Goal: Check status: Check status

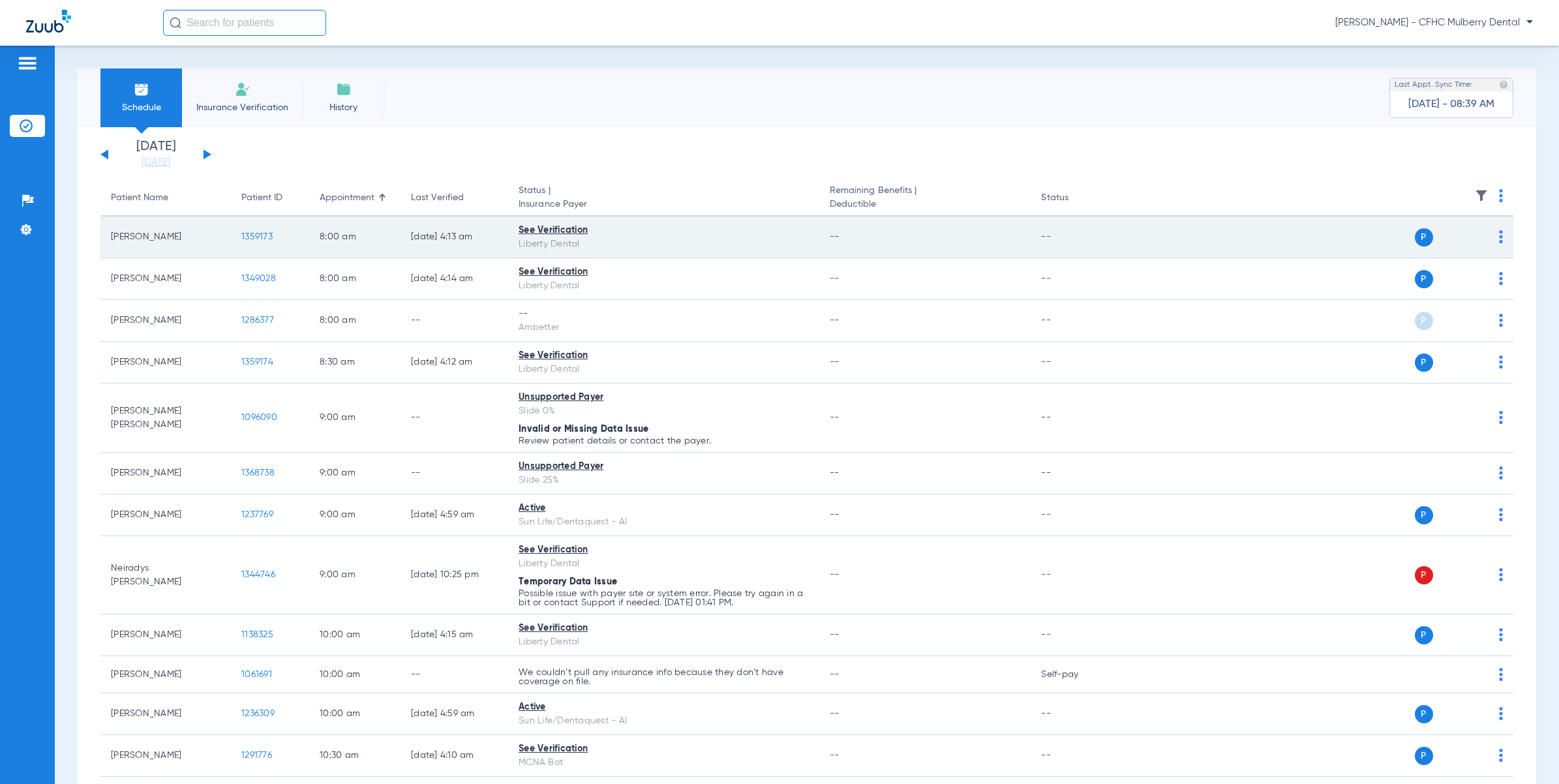
click at [252, 235] on span "1359173" at bounding box center [257, 237] width 31 height 9
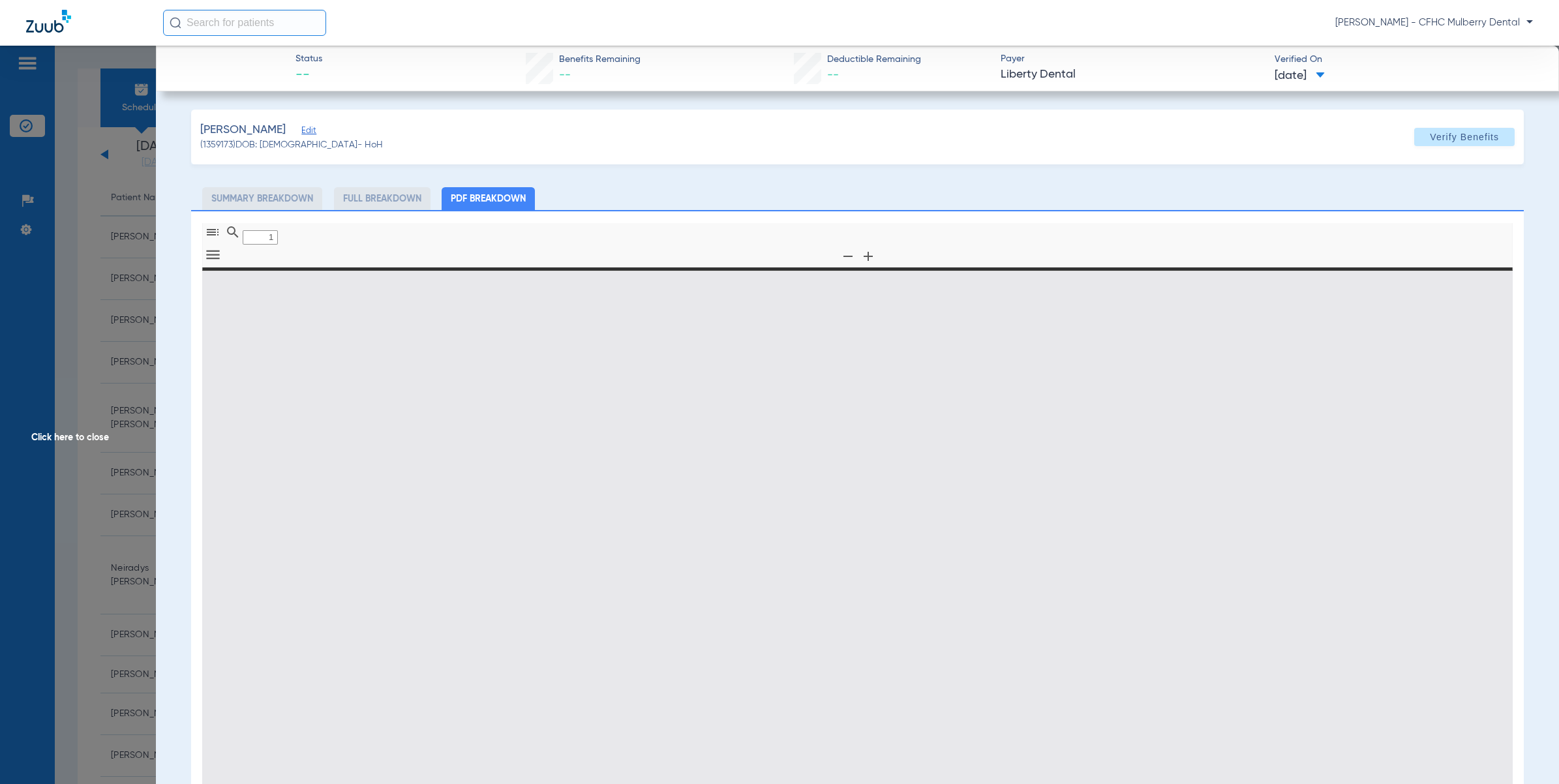
type input "0"
select select "page-width"
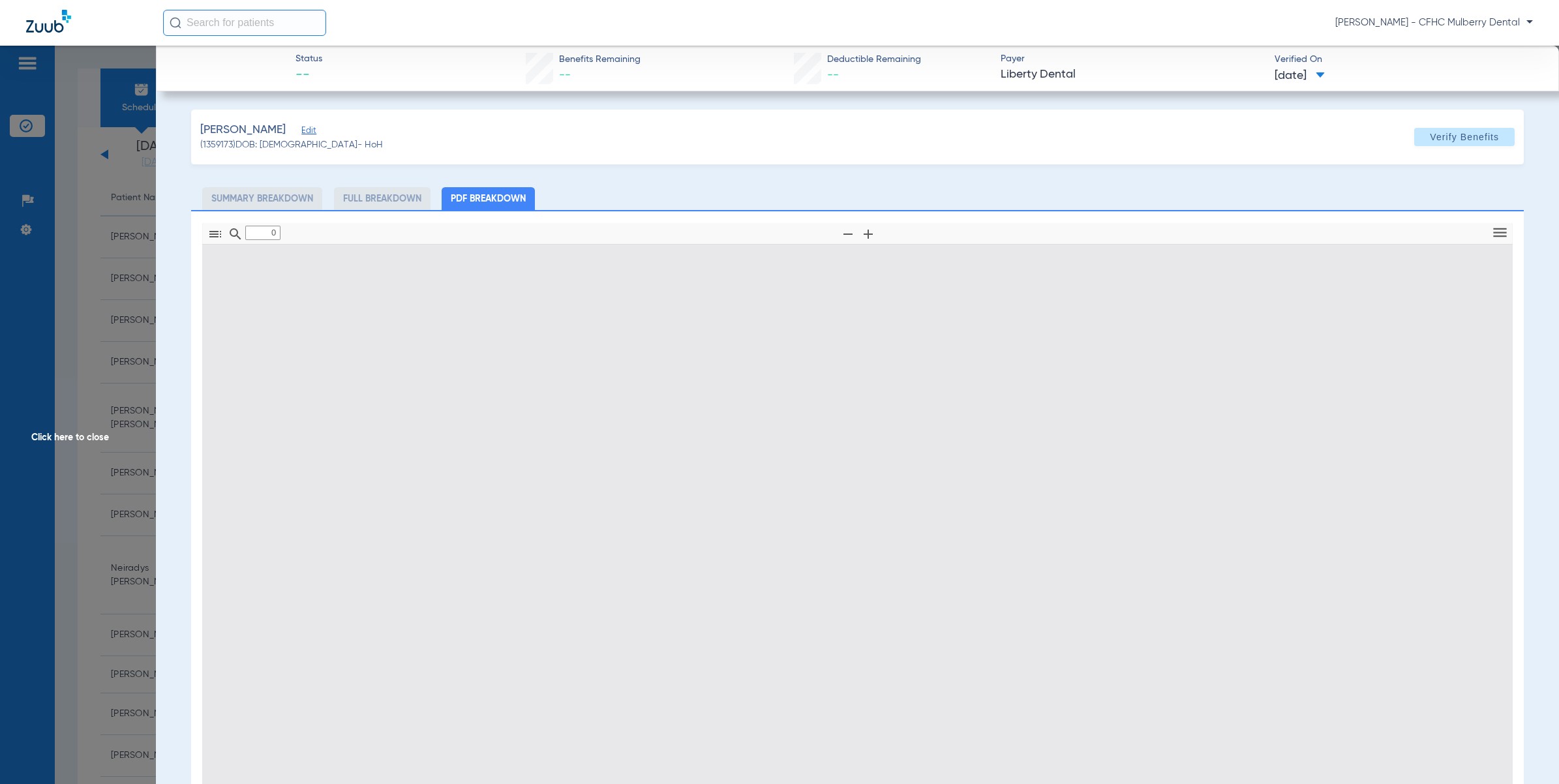
type input "1"
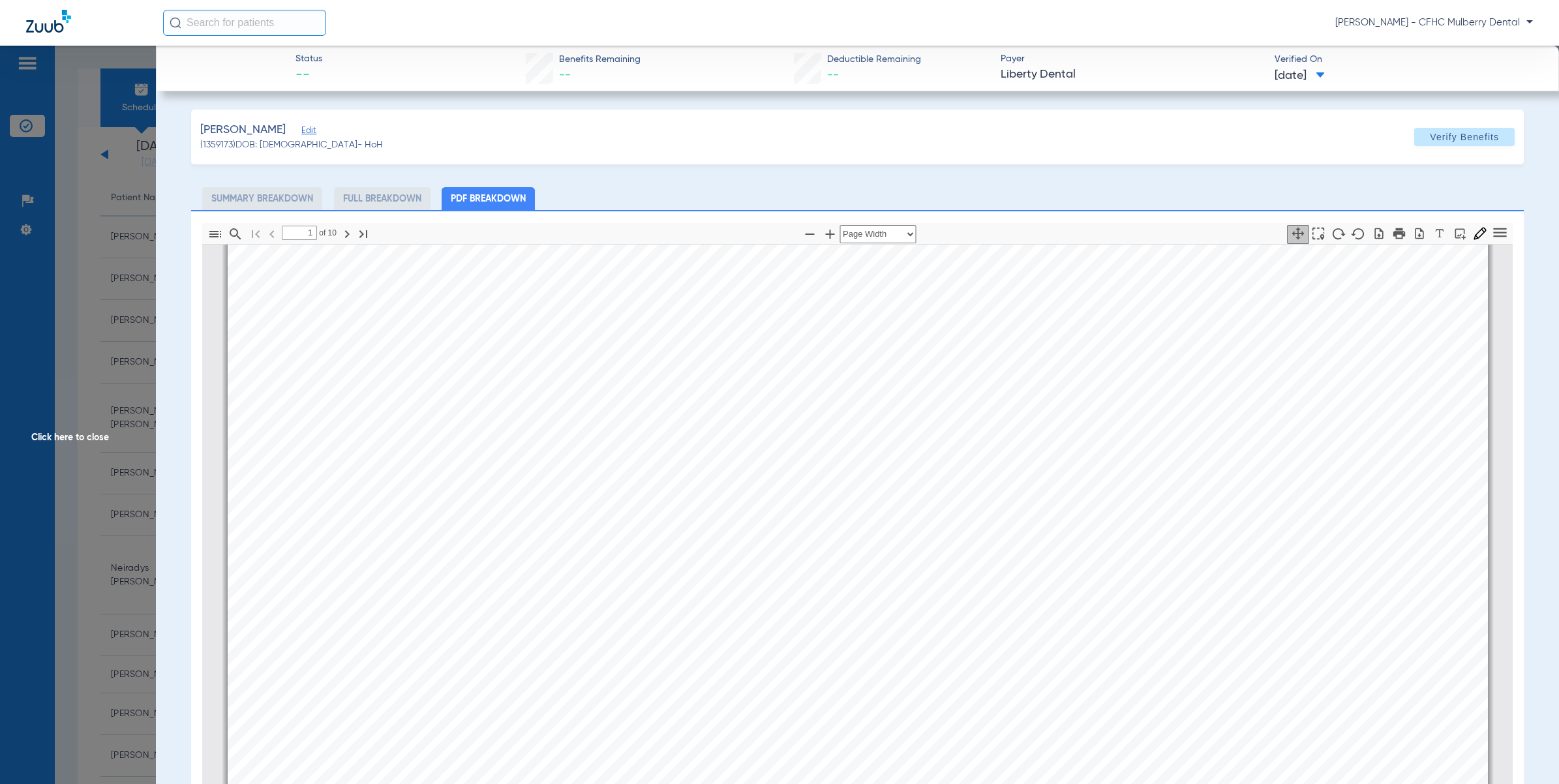
scroll to position [6, 0]
click at [0, 535] on html "Jimena Resendez - CFHC Mulberry Dental Patients Insurance Verification Setup He…" at bounding box center [779, 392] width 1559 height 784
drag, startPoint x: 91, startPoint y: 485, endPoint x: 106, endPoint y: 474, distance: 18.6
click at [95, 484] on span "Click here to close" at bounding box center [78, 437] width 156 height 784
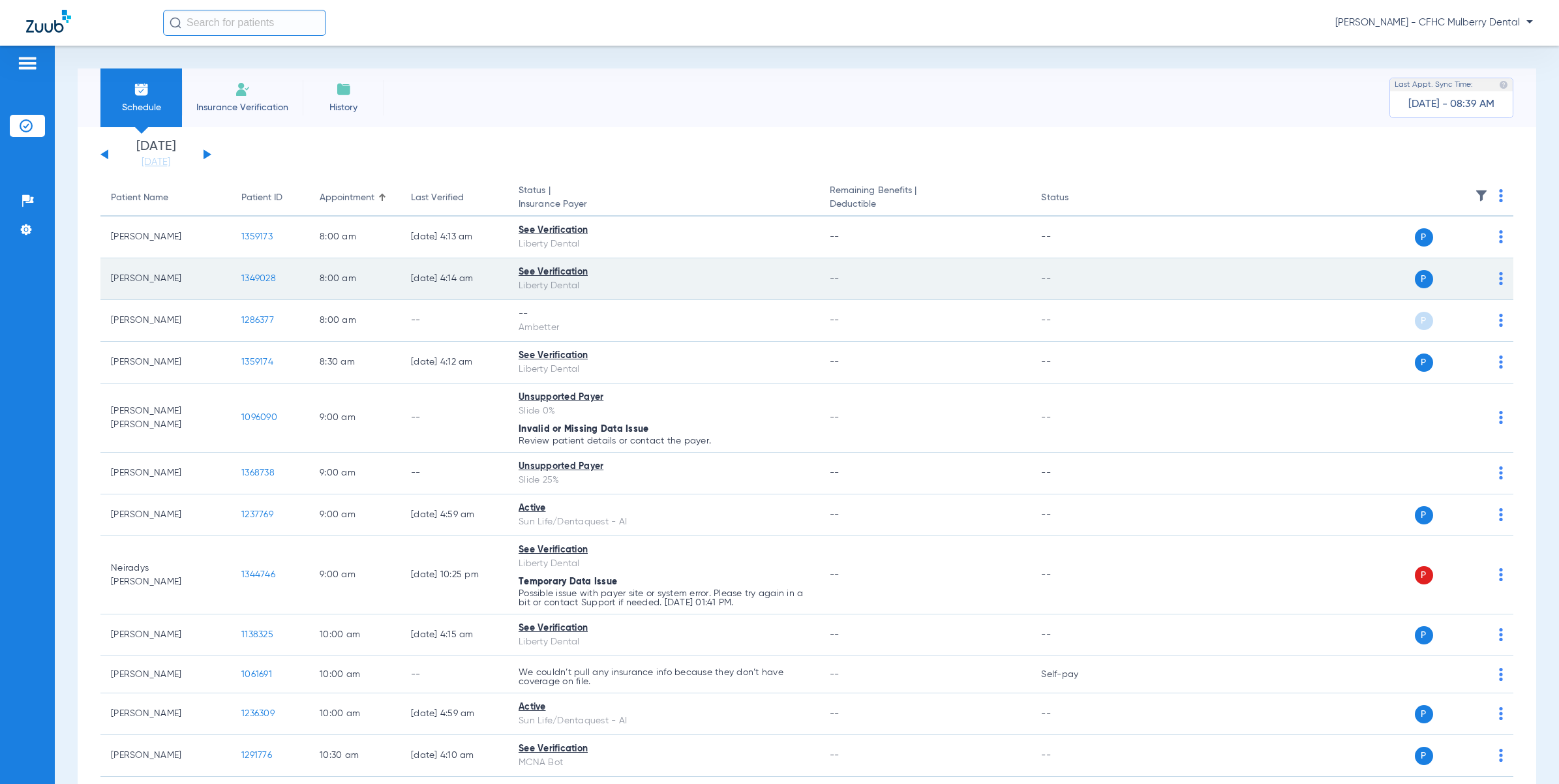
click at [264, 278] on span "1349028" at bounding box center [258, 278] width 35 height 9
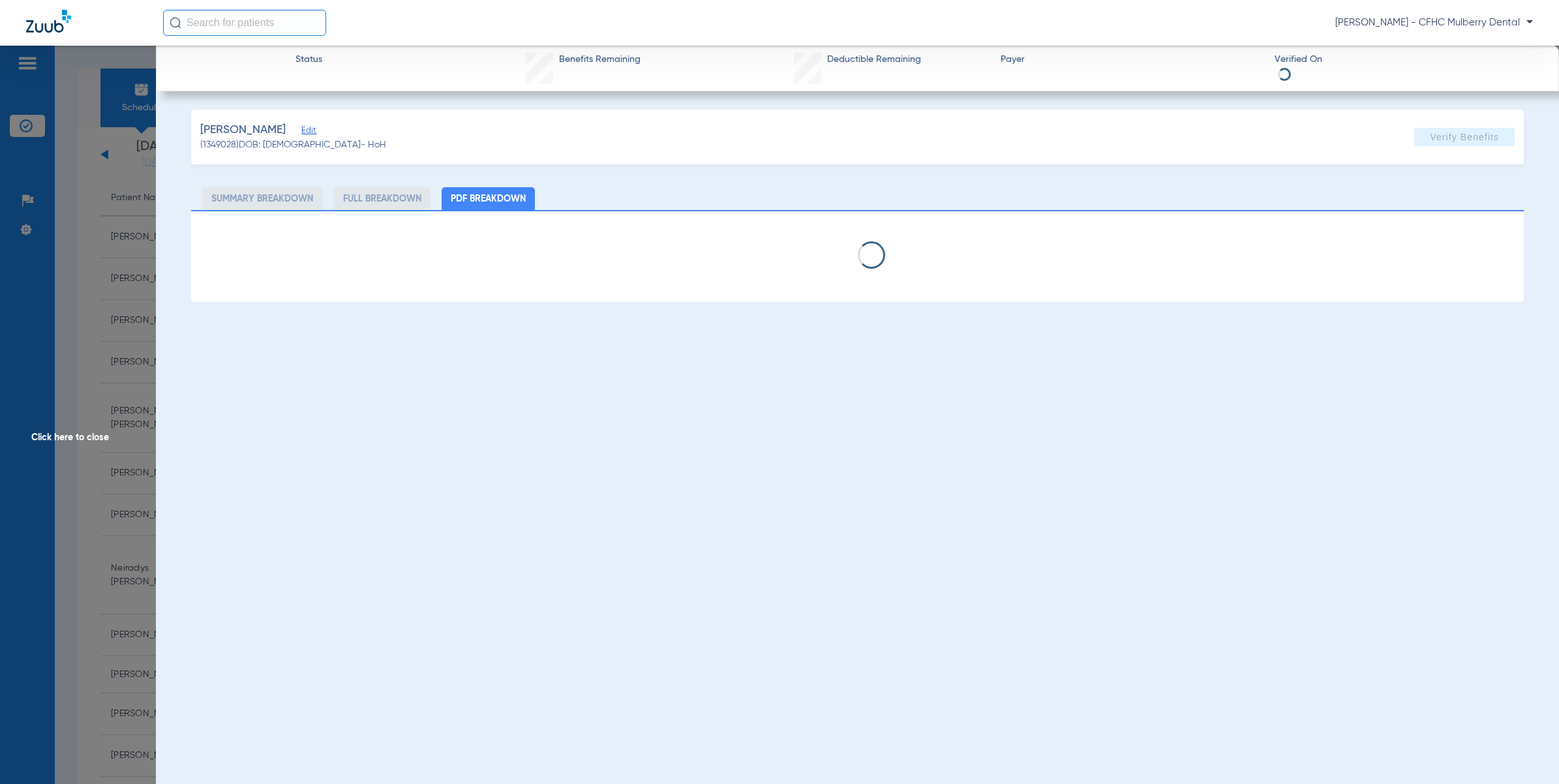
select select "page-width"
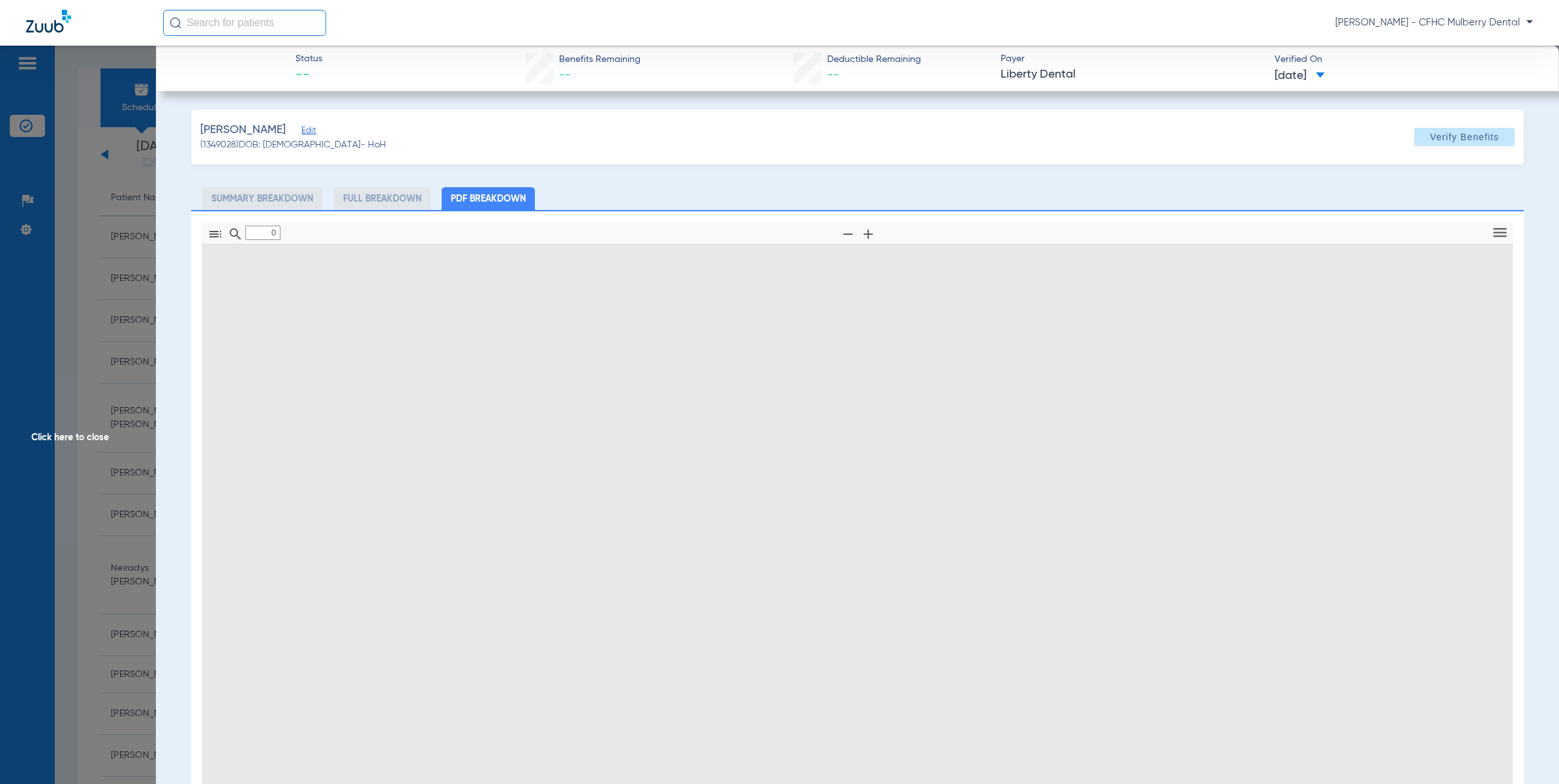
type input "1"
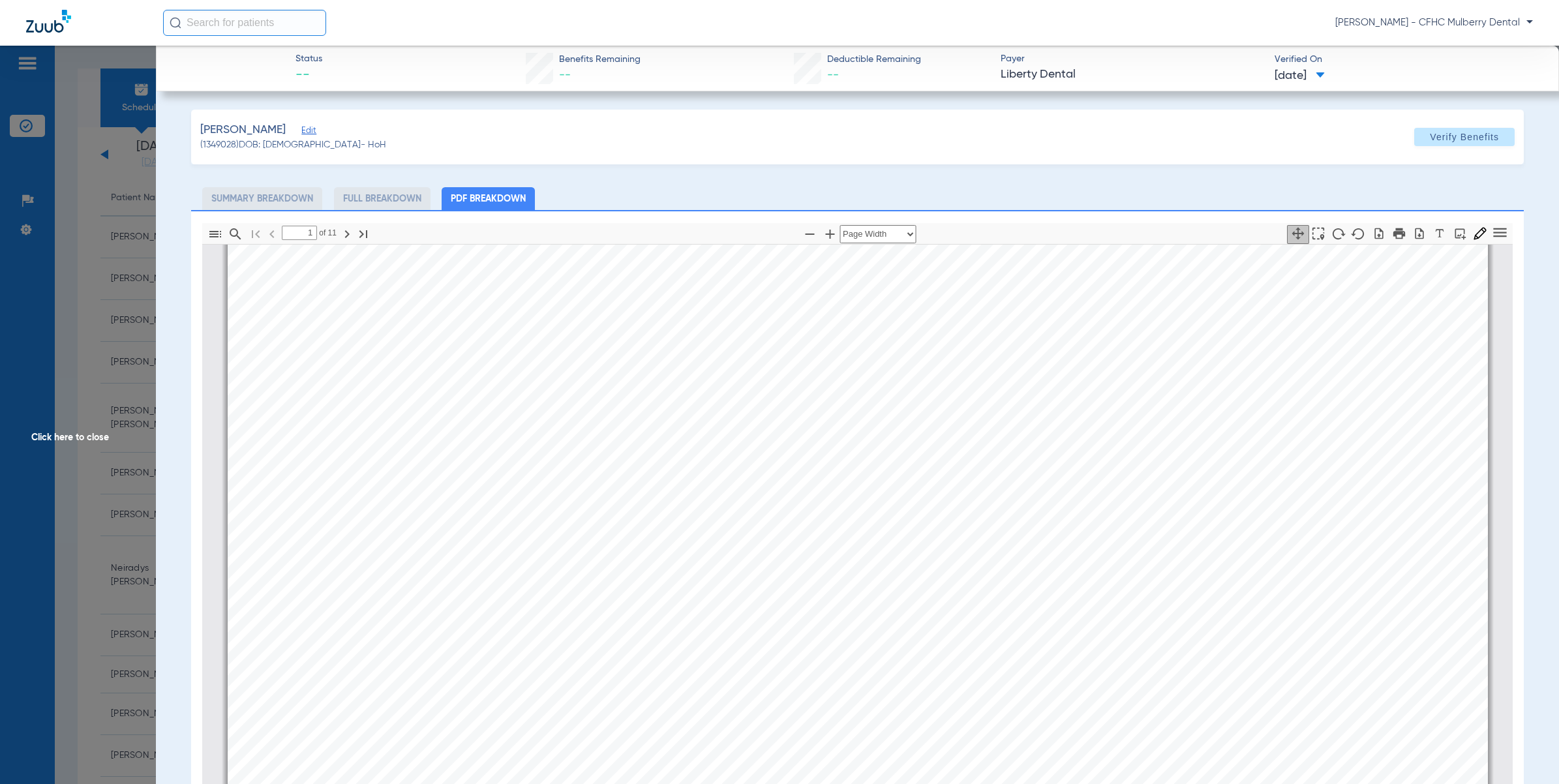
click at [113, 273] on span "Click here to close" at bounding box center [78, 437] width 156 height 784
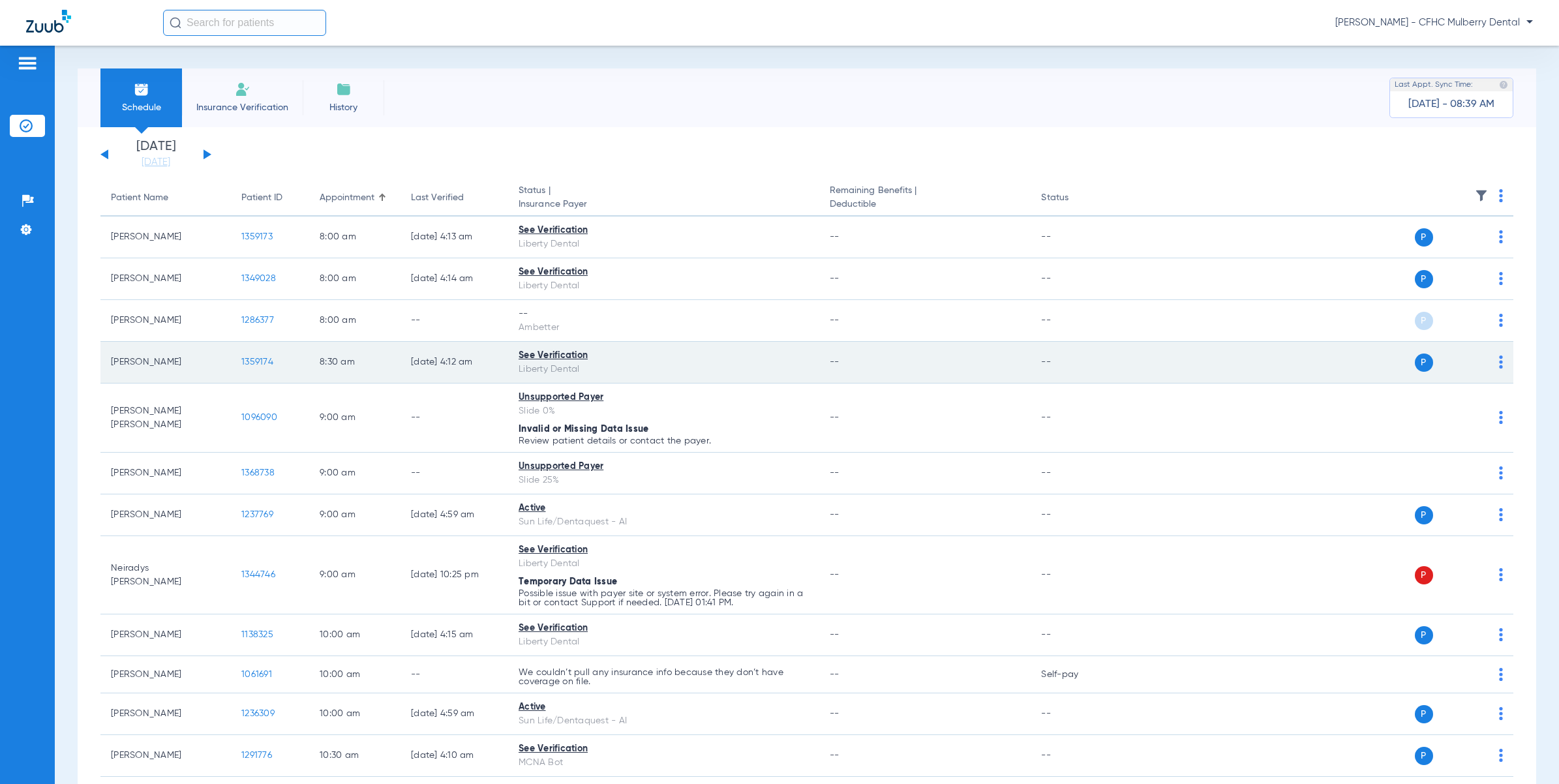
click at [256, 360] on span "1359174" at bounding box center [258, 362] width 32 height 9
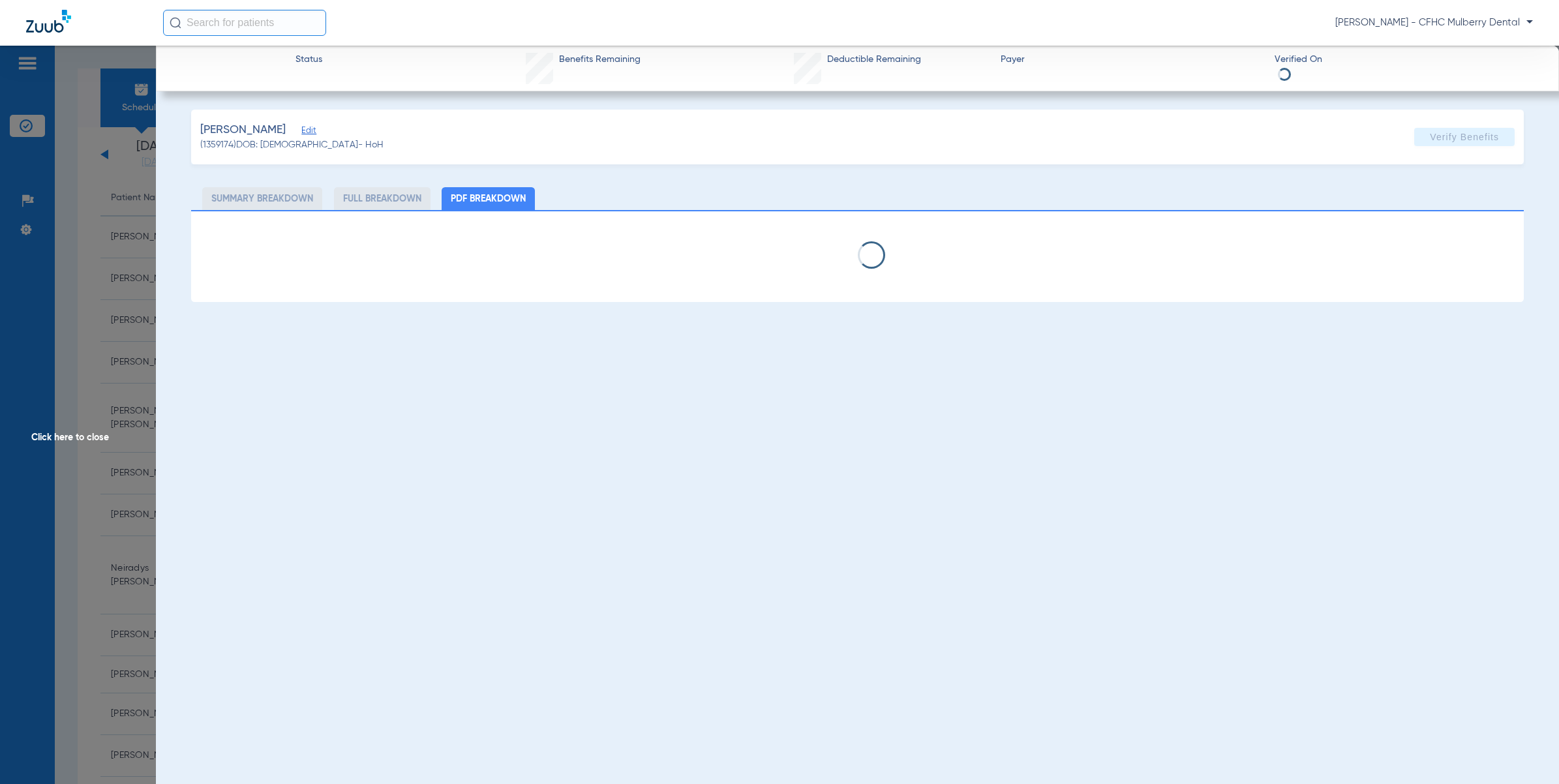
select select "page-width"
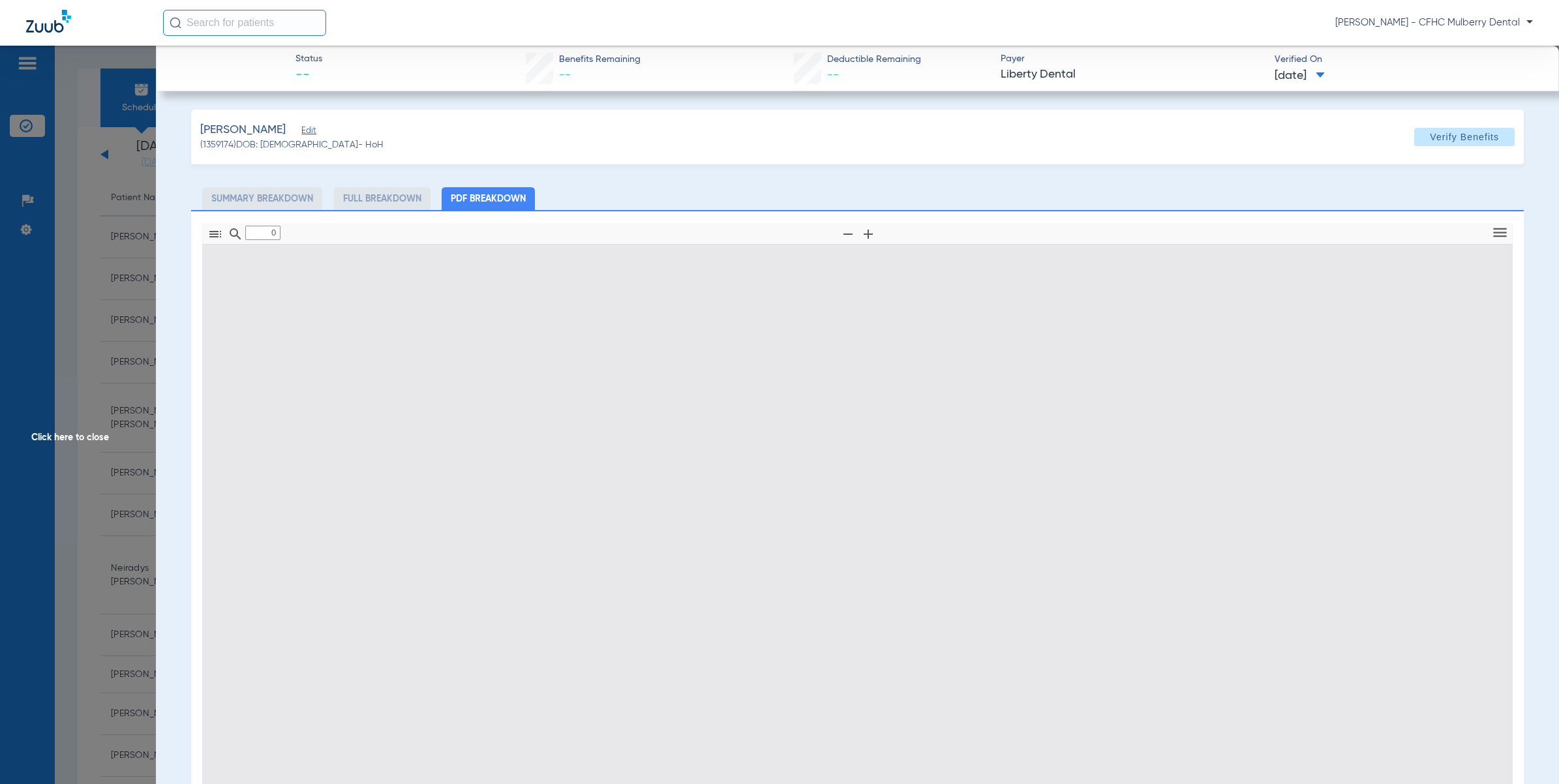
type input "1"
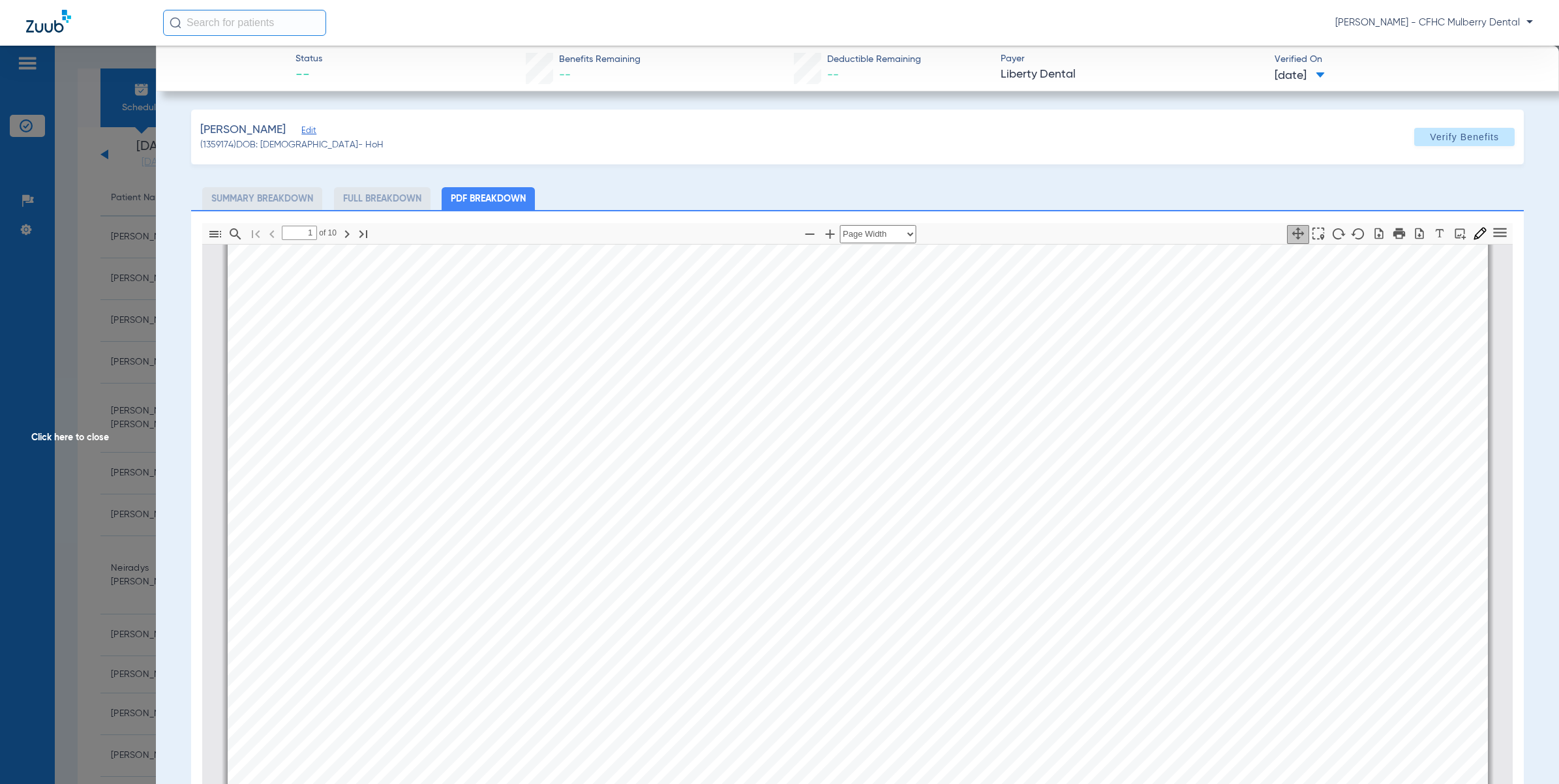
click at [55, 172] on span "Click here to close" at bounding box center [78, 437] width 156 height 784
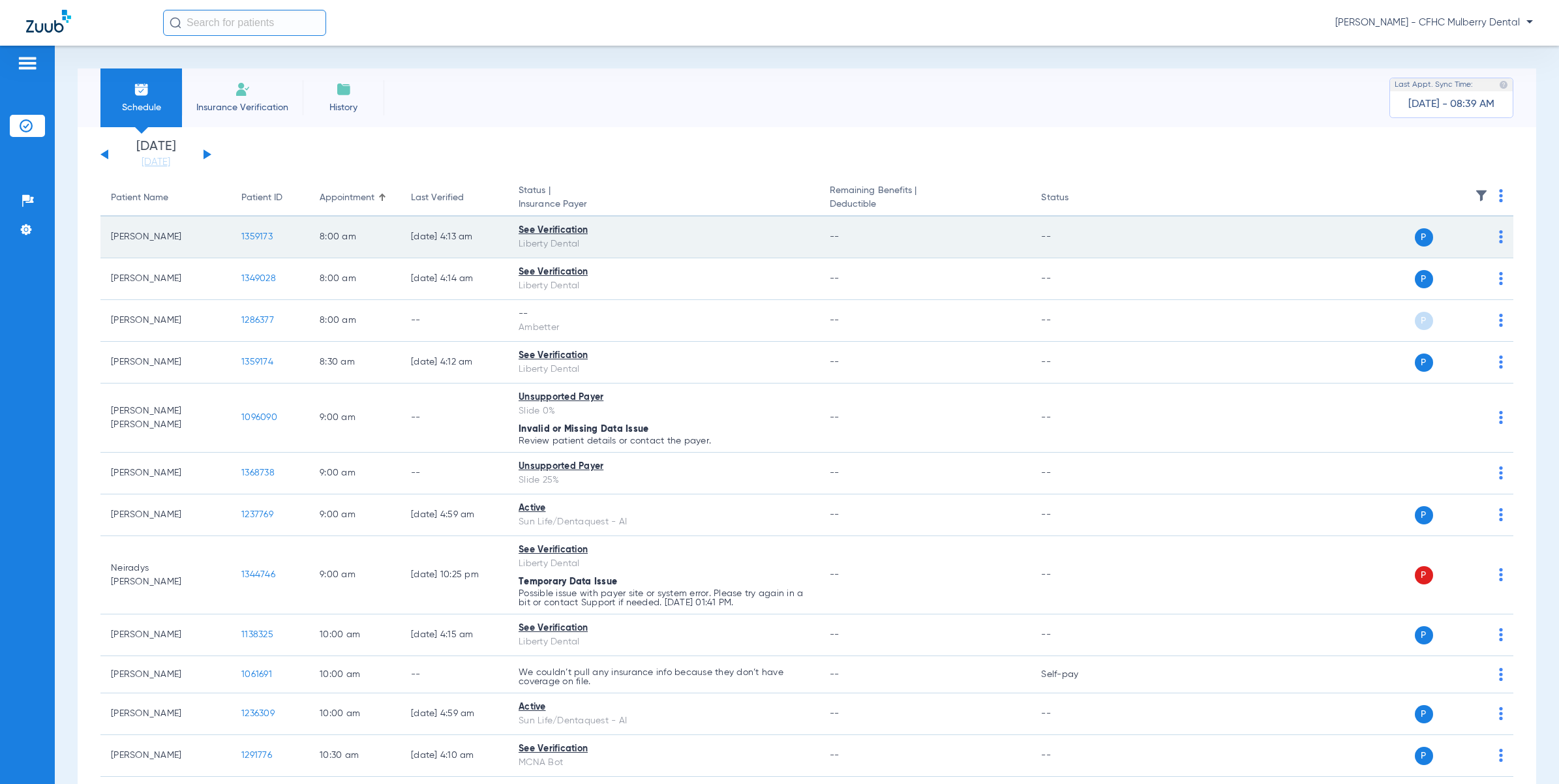
scroll to position [81, 0]
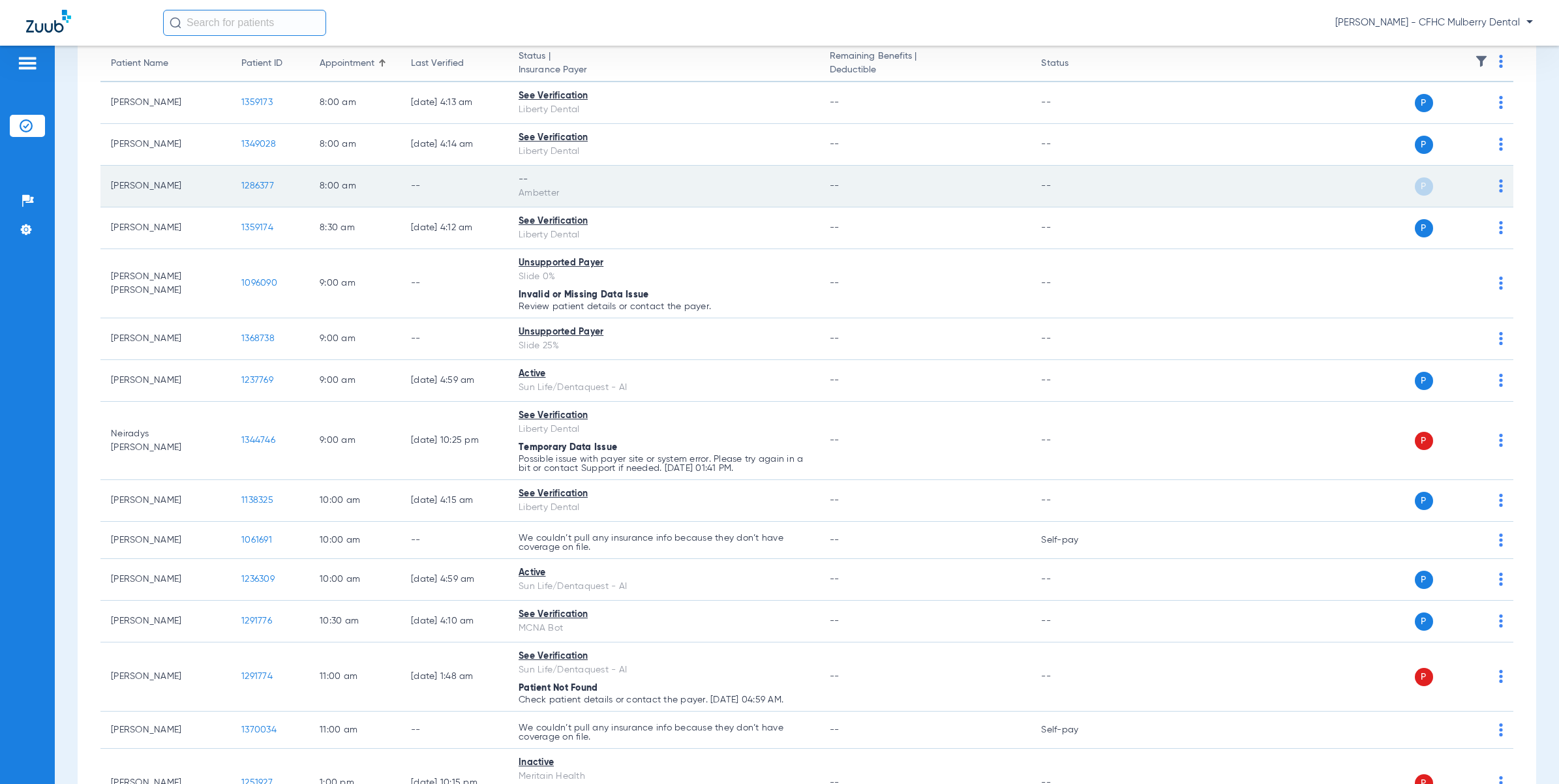
scroll to position [163, 0]
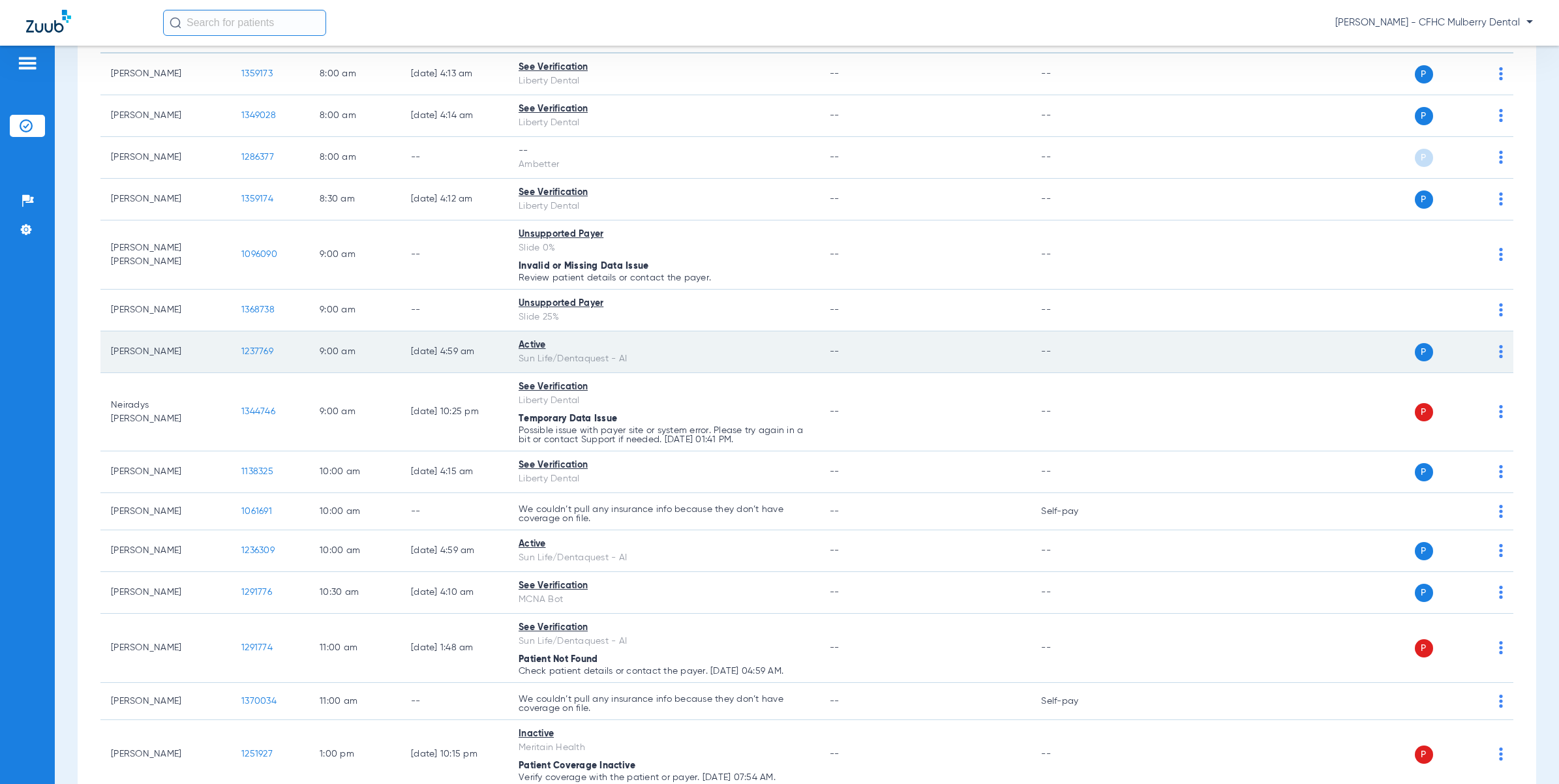
click at [268, 353] on span "1237769" at bounding box center [258, 351] width 32 height 9
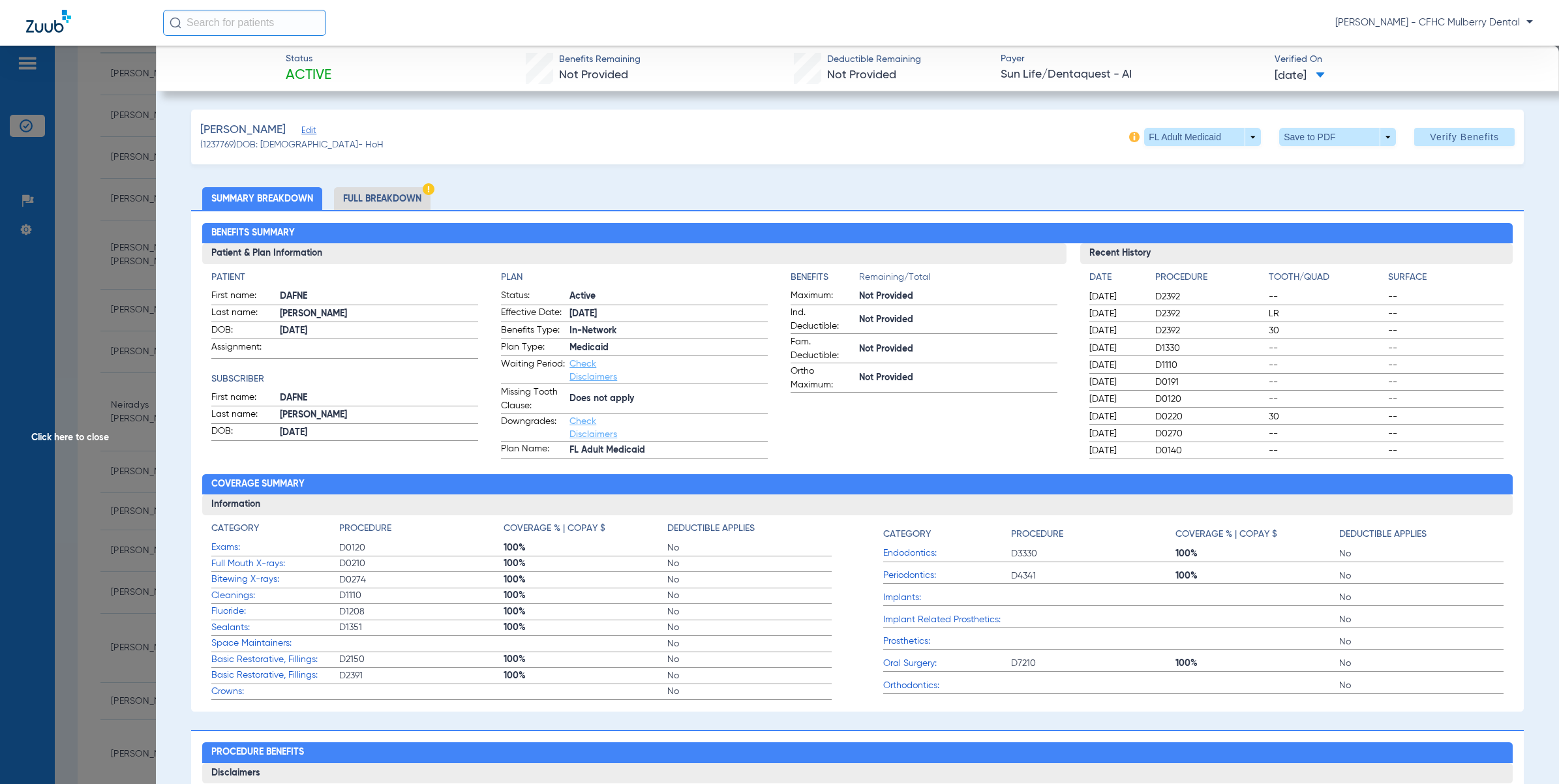
click at [79, 426] on span "Click here to close" at bounding box center [78, 437] width 156 height 784
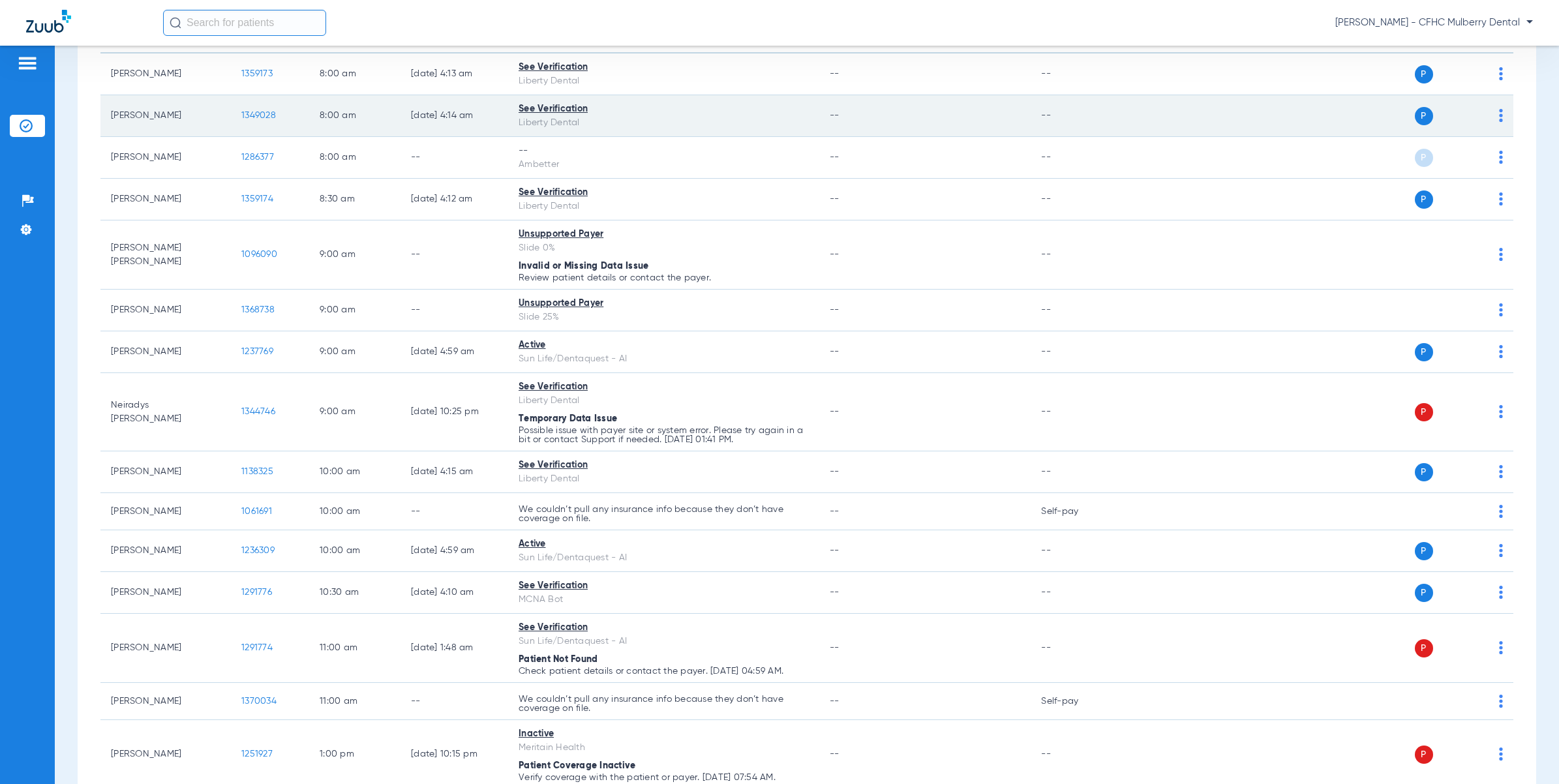
click at [261, 112] on span "1349028" at bounding box center [258, 115] width 35 height 9
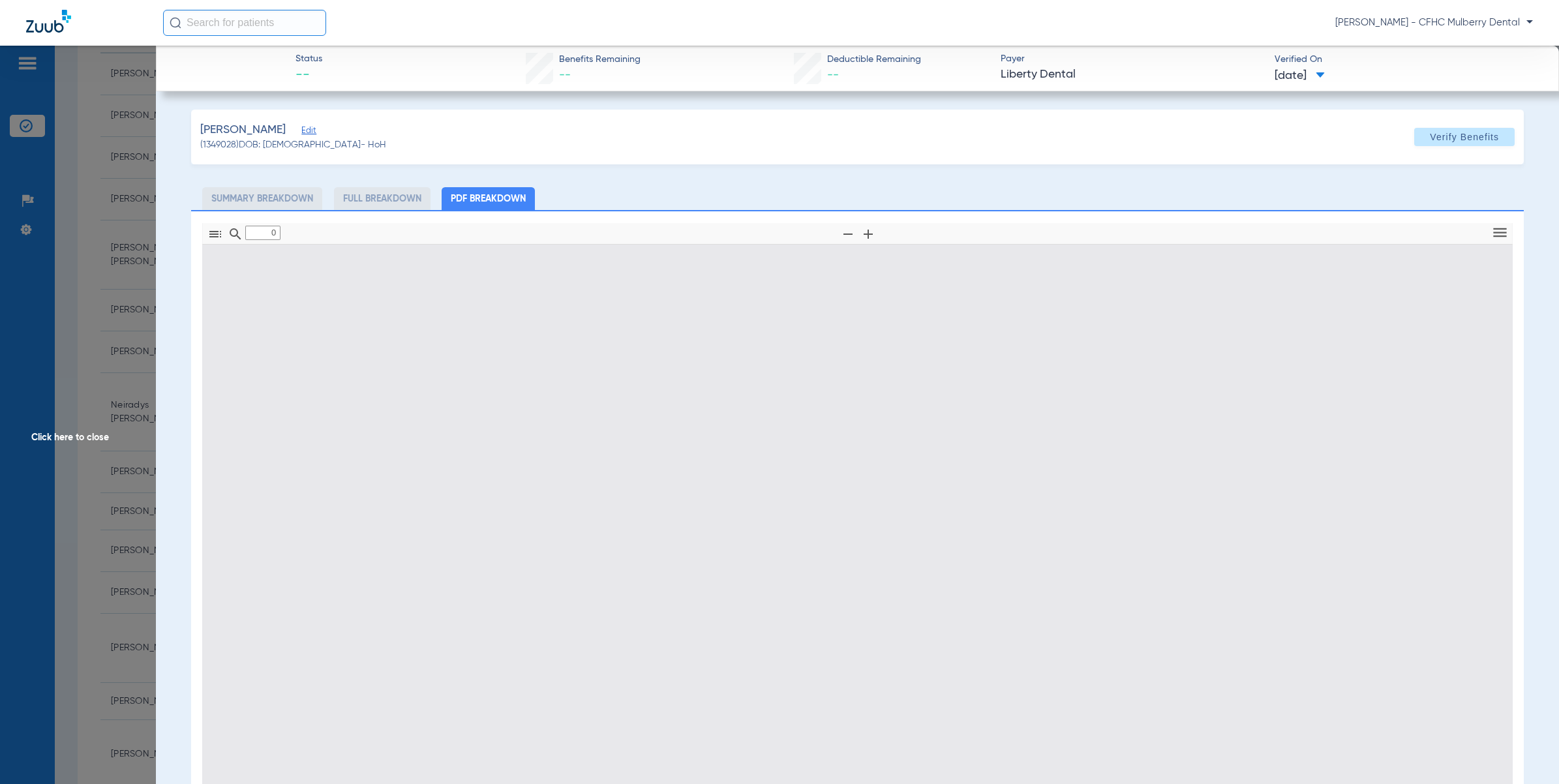
type input "1"
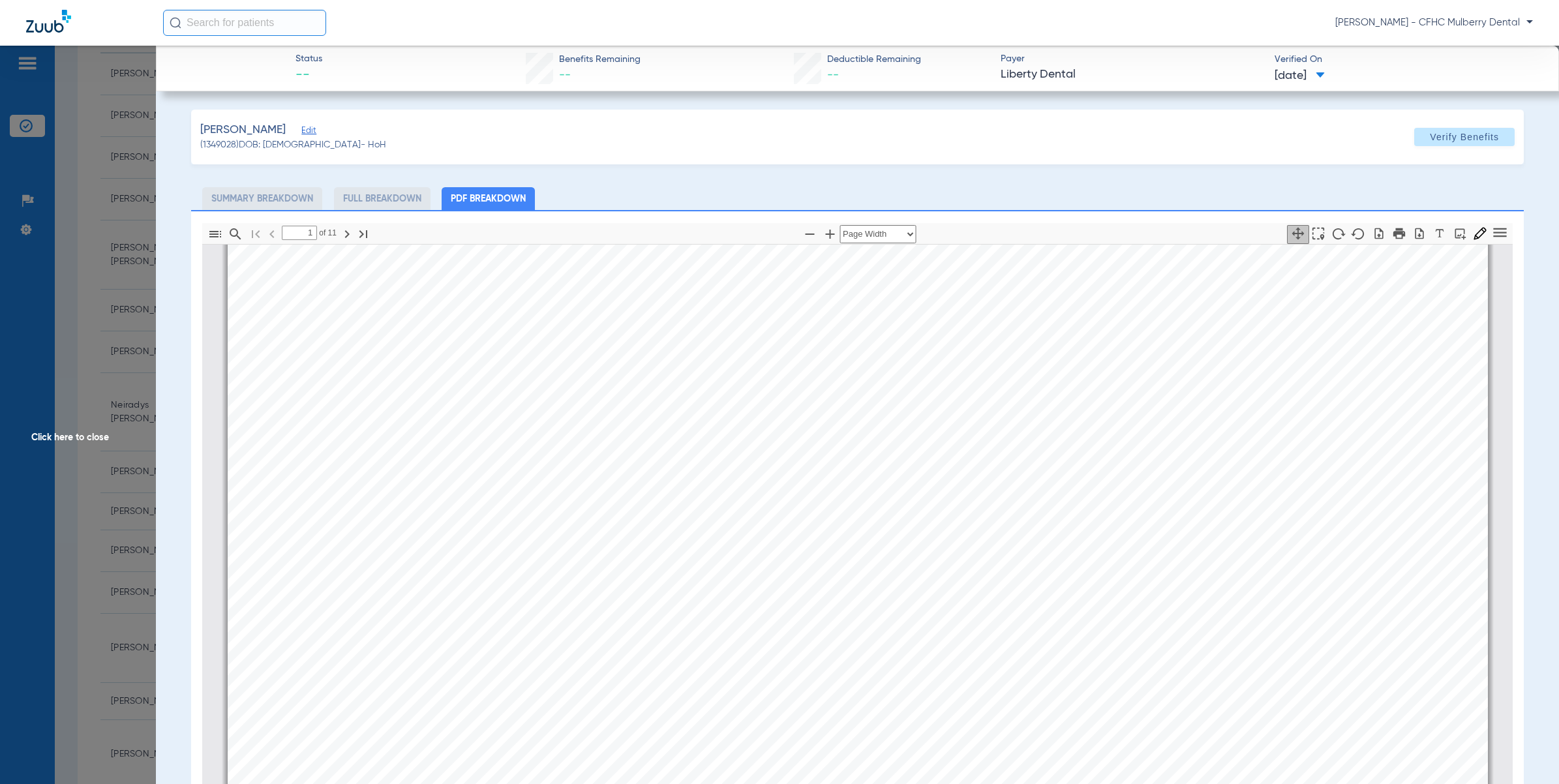
click at [97, 282] on span "Click here to close" at bounding box center [78, 437] width 156 height 784
